Goal: Task Accomplishment & Management: Use online tool/utility

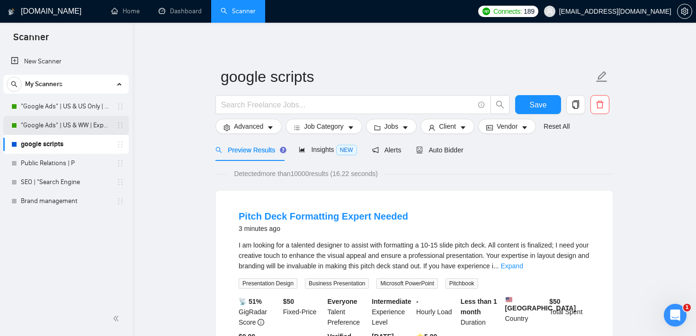
click at [89, 126] on link ""Google Ads" | US & WW | Expert" at bounding box center [66, 125] width 90 height 19
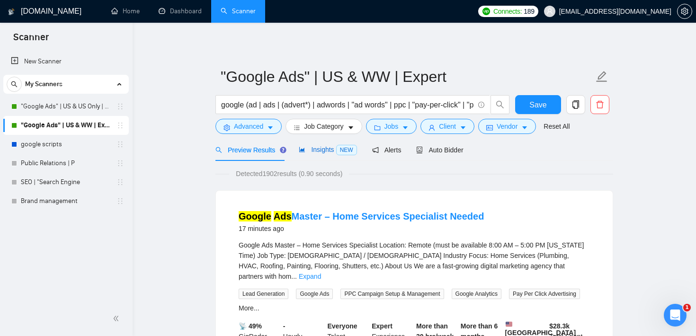
click at [317, 146] on span "Insights NEW" at bounding box center [328, 150] width 58 height 8
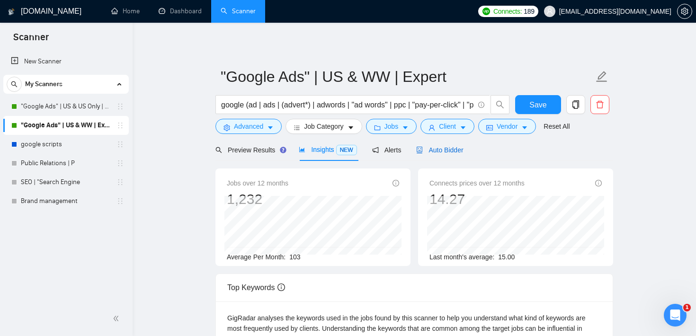
click at [436, 149] on span "Auto Bidder" at bounding box center [439, 150] width 47 height 8
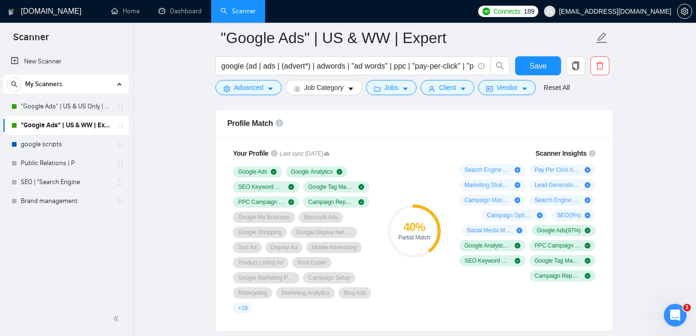
scroll to position [614, 0]
drag, startPoint x: 402, startPoint y: 224, endPoint x: 435, endPoint y: 239, distance: 35.6
click at [435, 239] on div "40 % Partial Match" at bounding box center [413, 231] width 53 height 19
click at [402, 149] on div "40 % Partial Match" at bounding box center [414, 231] width 63 height 177
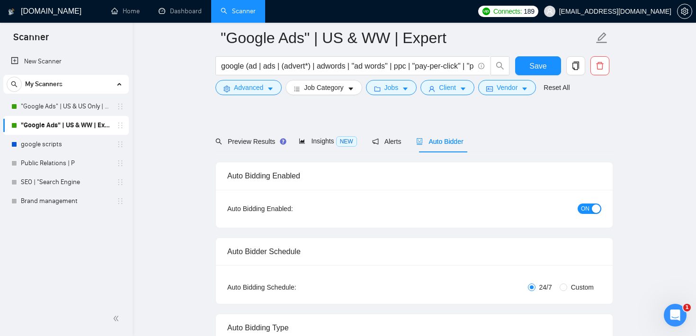
scroll to position [0, 0]
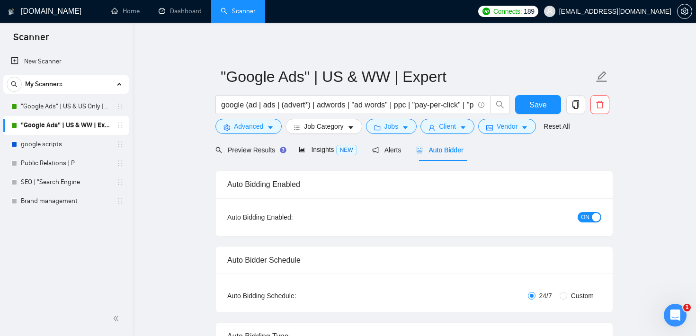
click at [123, 22] on li "Home" at bounding box center [125, 11] width 47 height 23
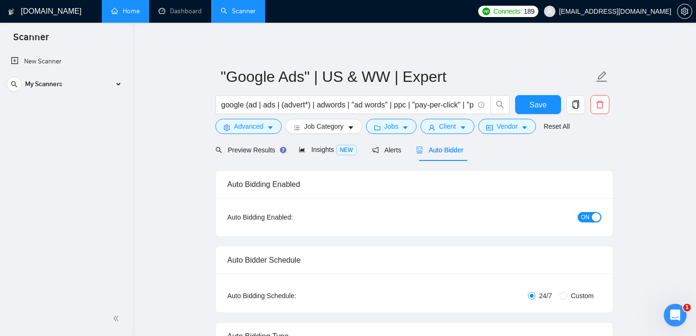
click at [126, 7] on link "Home" at bounding box center [125, 11] width 28 height 8
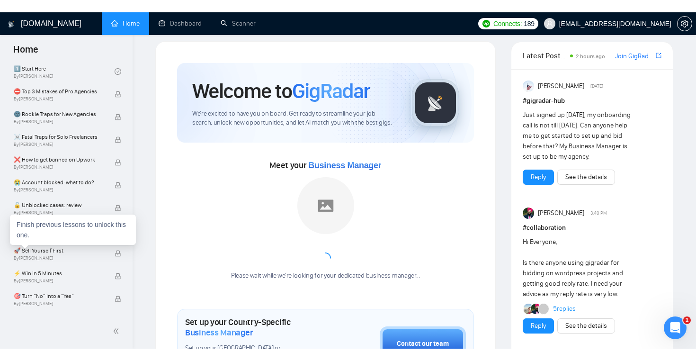
scroll to position [615, 0]
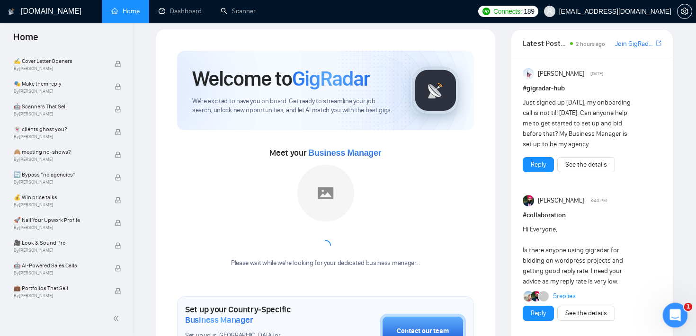
click at [681, 309] on div "Open Intercom Messenger" at bounding box center [673, 313] width 31 height 31
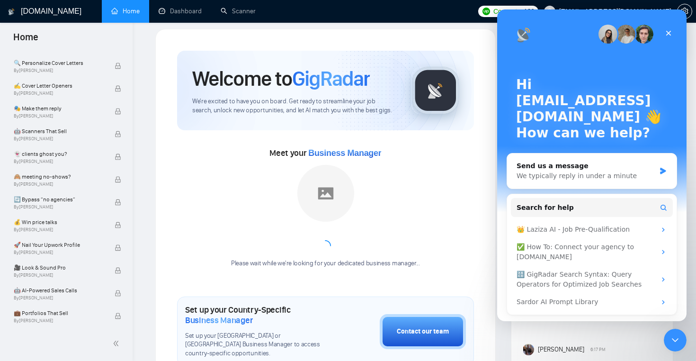
scroll to position [590, 0]
